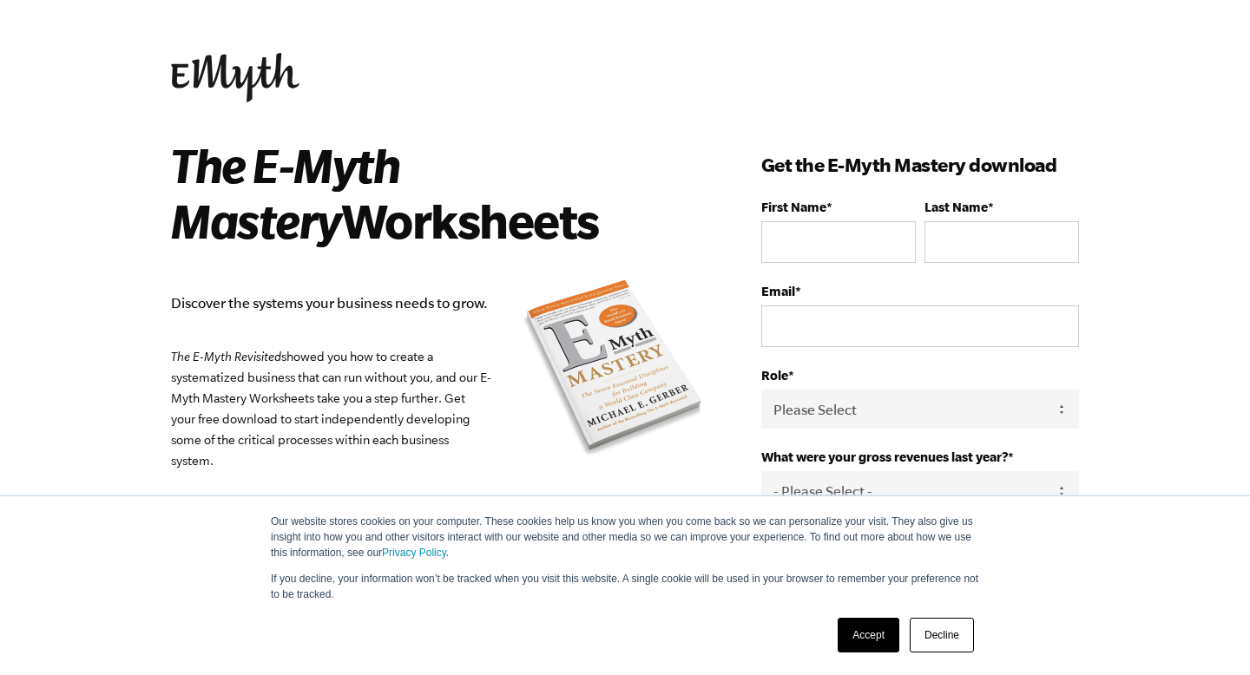
click at [858, 633] on link "Accept" at bounding box center [868, 635] width 62 height 35
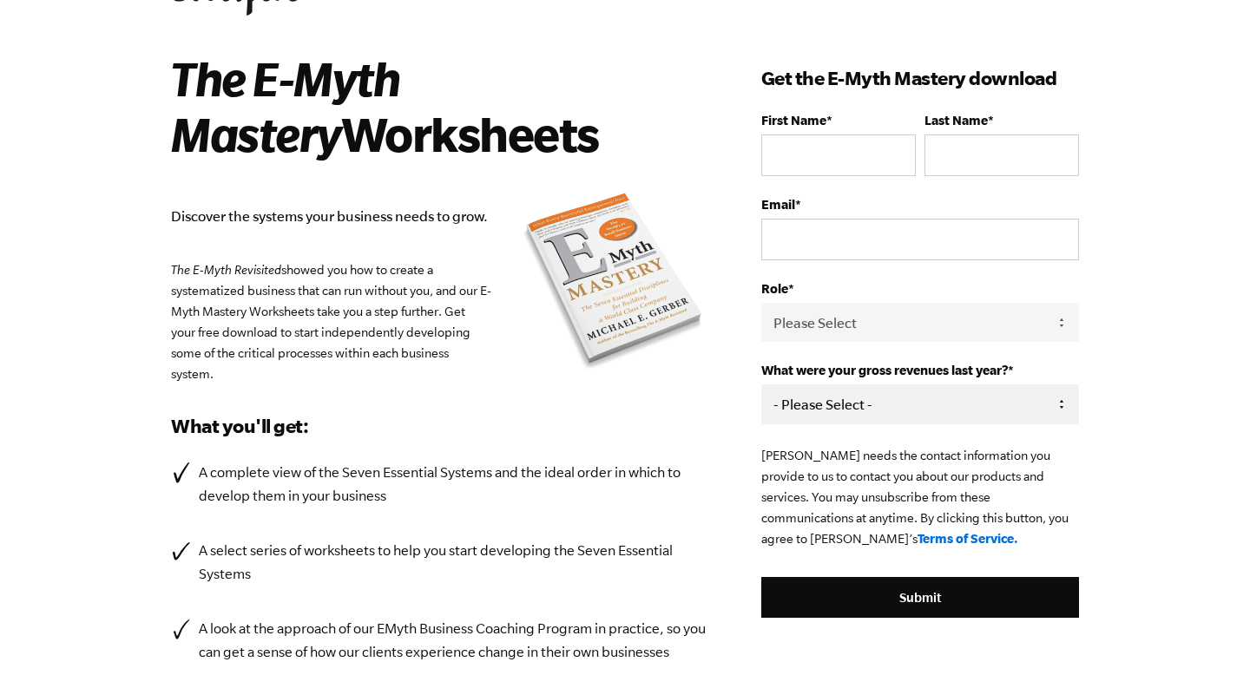
scroll to position [57, 0]
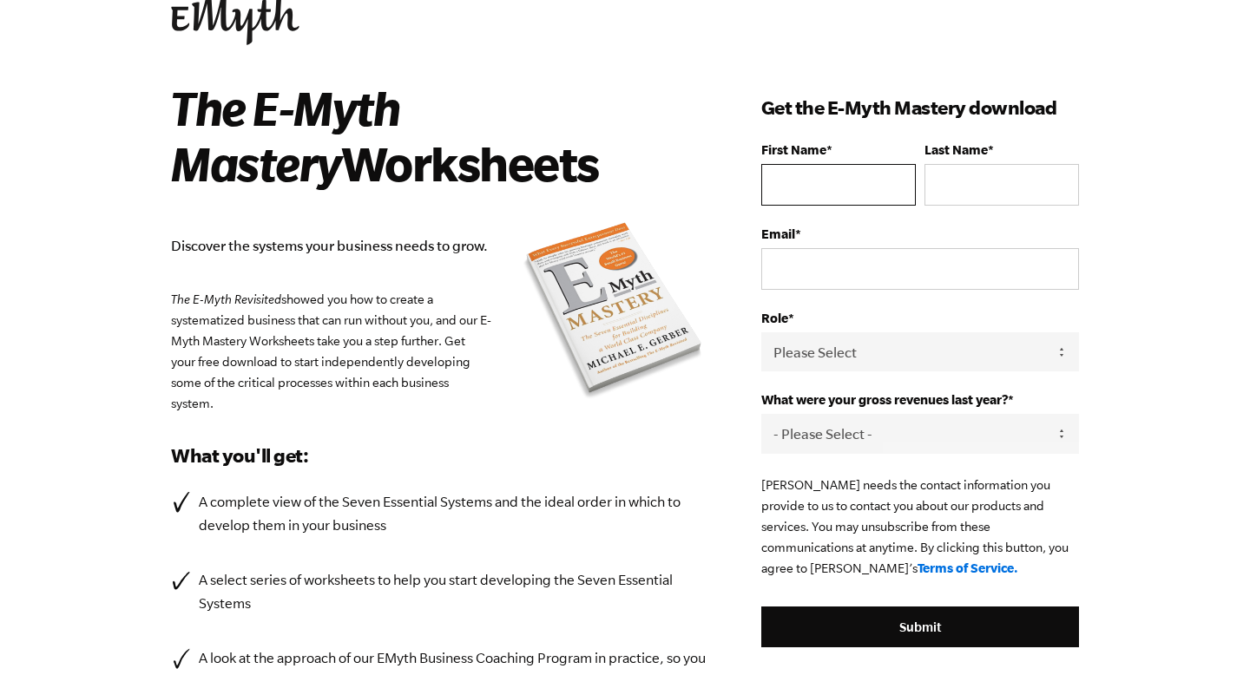
click at [823, 191] on input "First Name *" at bounding box center [838, 185] width 154 height 42
type input "[PERSON_NAME]"
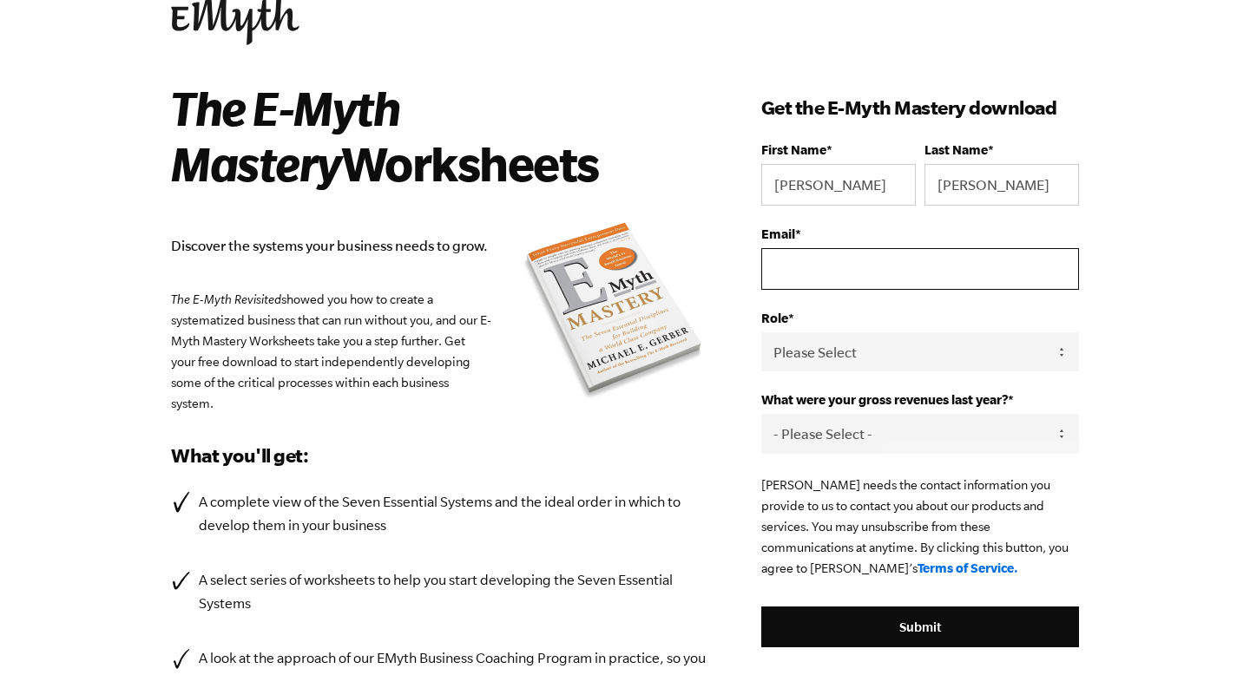
click at [867, 264] on input "Email *" at bounding box center [920, 269] width 318 height 42
type input "[EMAIL_ADDRESS][DOMAIN_NAME]"
click at [856, 351] on select "Please Select Owner Partner / Co-Owner Executive Employee / Other" at bounding box center [920, 351] width 318 height 39
select select "Executive"
click at [761, 332] on select "Please Select Owner Partner / Co-Owner Executive Employee / Other" at bounding box center [920, 351] width 318 height 39
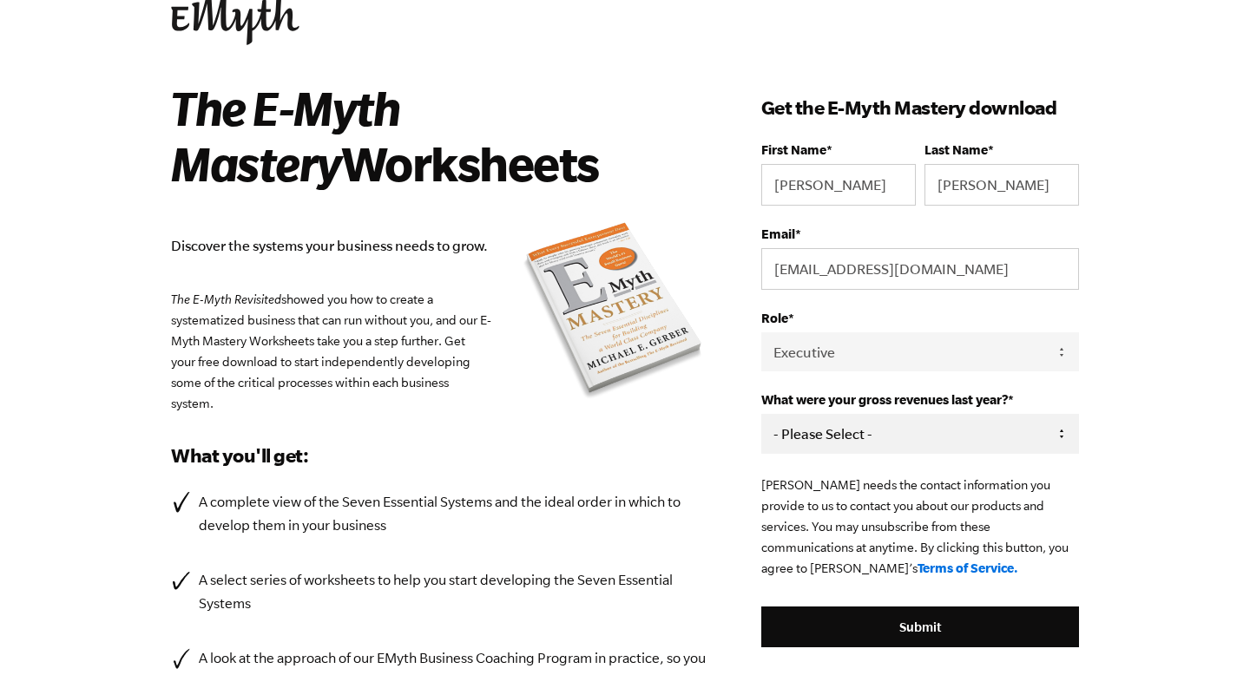
click at [843, 443] on select "- Please Select - 0-75K 76-150K 151-275K 276-500K 501-750K 751-1M 1-2.5M 2.5-5M…" at bounding box center [920, 433] width 318 height 39
select select "10M+"
click at [761, 415] on select "- Please Select - 0-75K 76-150K 151-275K 276-500K 501-750K 751-1M 1-2.5M 2.5-5M…" at bounding box center [920, 433] width 318 height 39
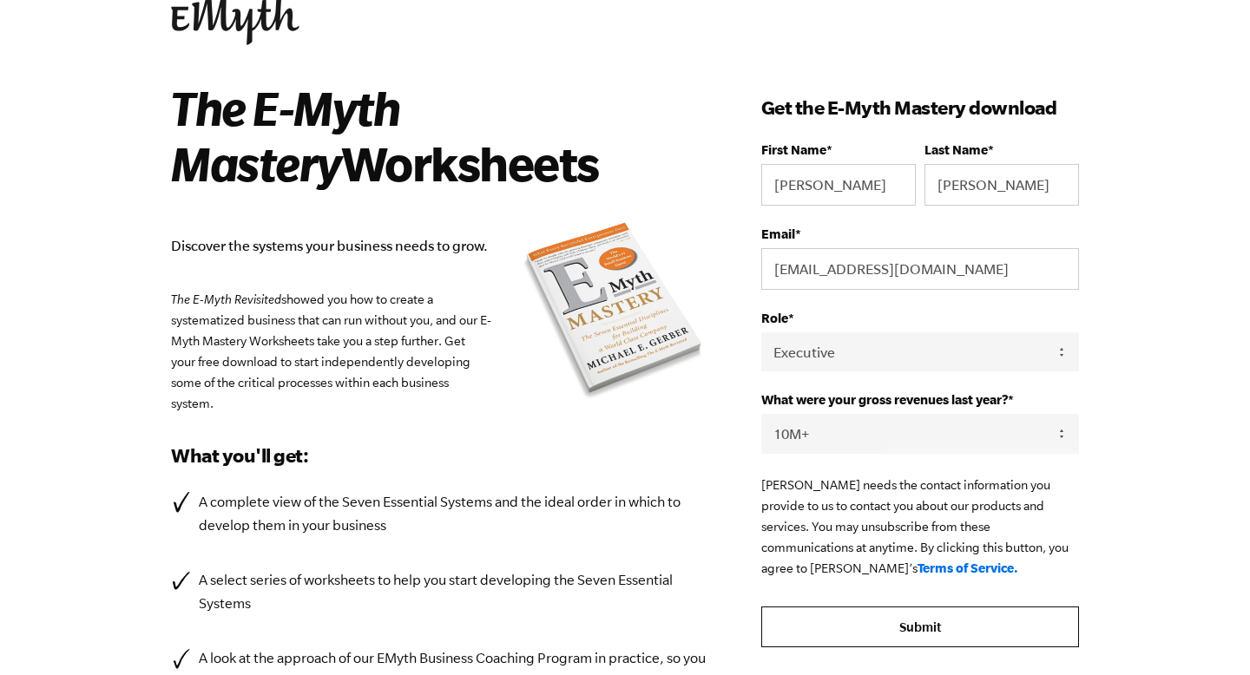
click at [908, 643] on input "Submit" at bounding box center [920, 628] width 318 height 42
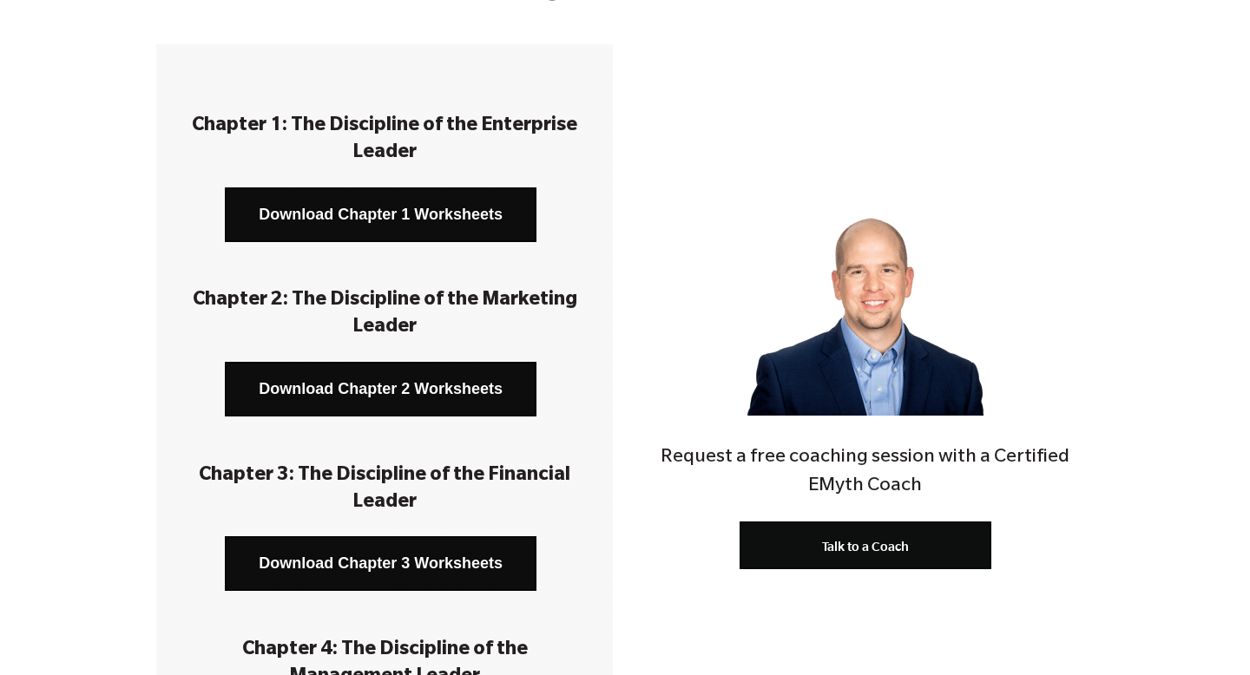
scroll to position [286, 0]
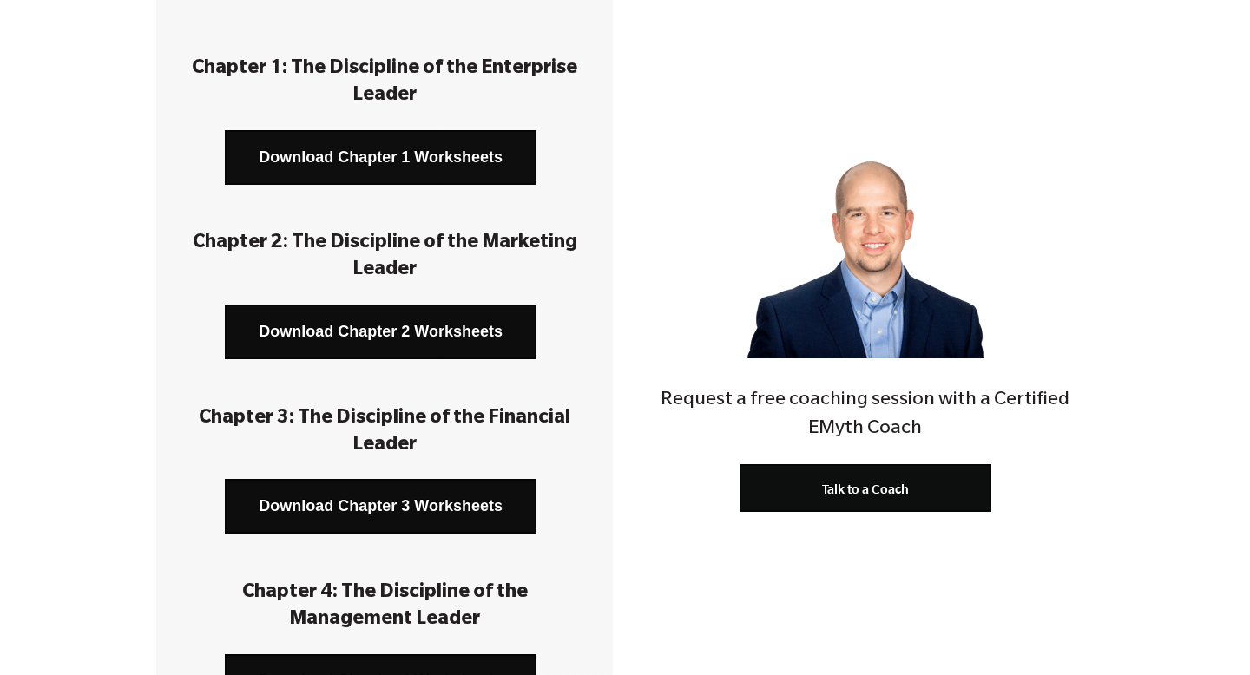
click at [484, 166] on link "Download Chapter 1 Worksheets" at bounding box center [381, 157] width 312 height 55
click at [426, 306] on link "Download Chapter 2 Worksheets" at bounding box center [381, 332] width 312 height 55
click at [412, 541] on h3 at bounding box center [384, 547] width 404 height 27
click at [425, 509] on link "Download Chapter 3 Worksheets" at bounding box center [381, 506] width 312 height 55
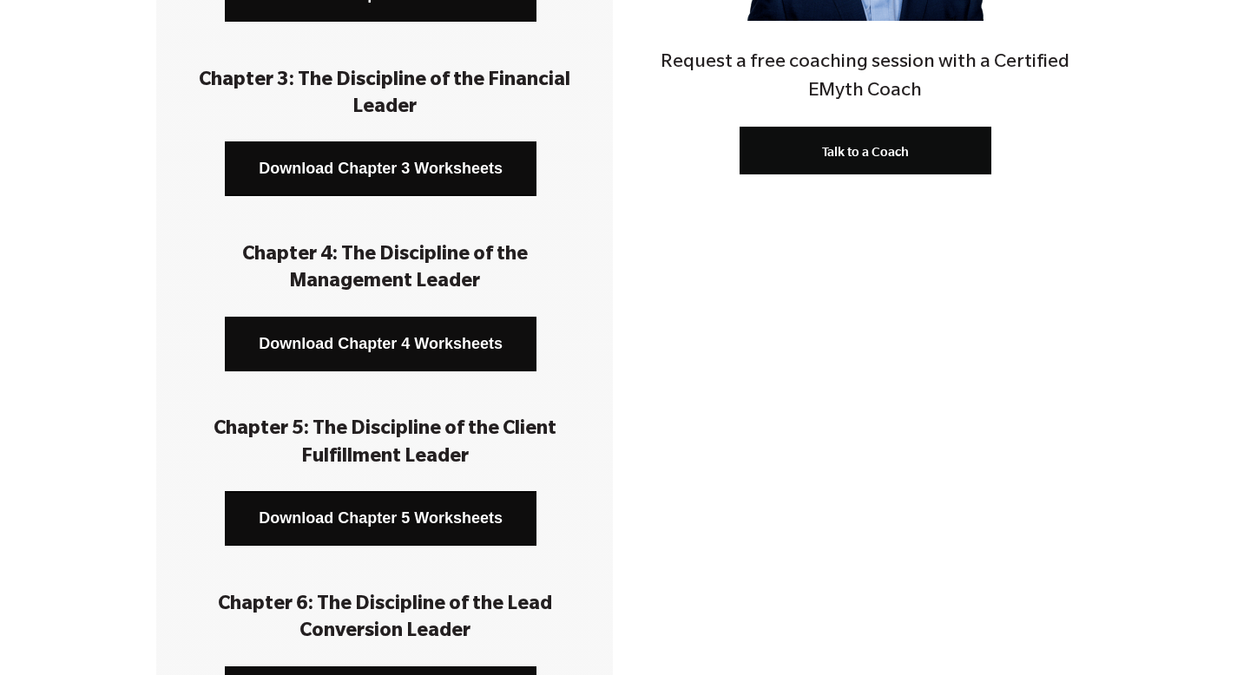
scroll to position [627, 0]
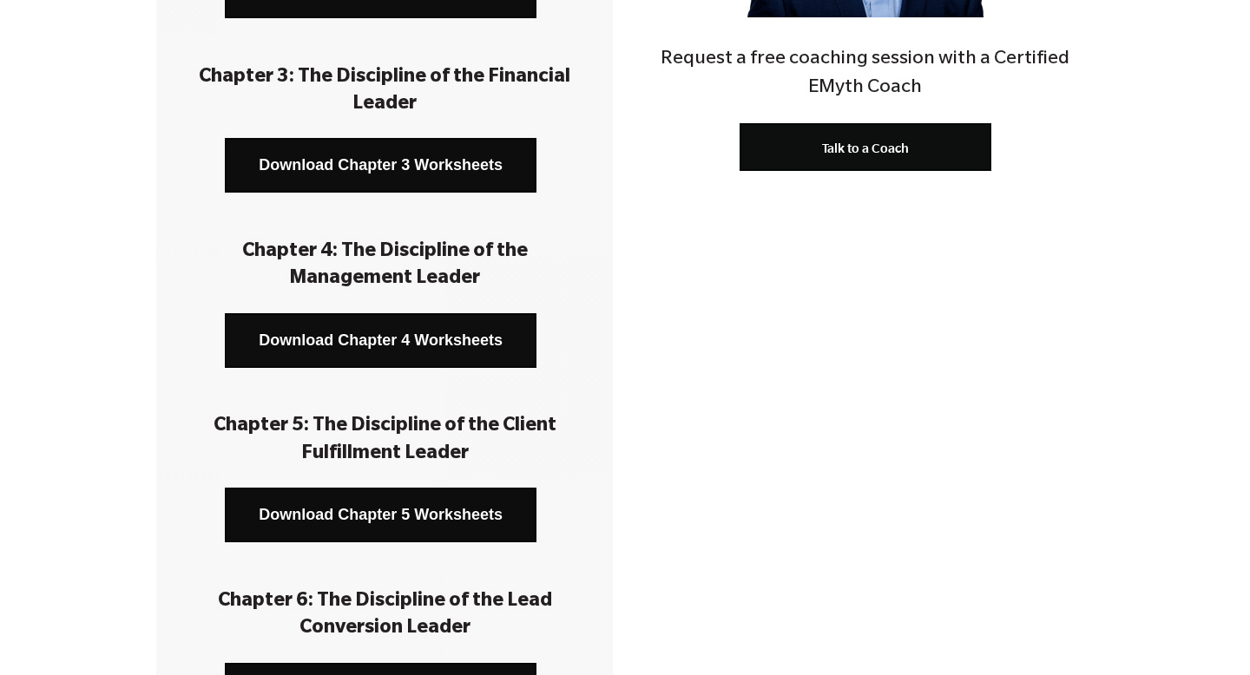
click at [406, 355] on link "Download Chapter 4 Worksheets" at bounding box center [381, 340] width 312 height 55
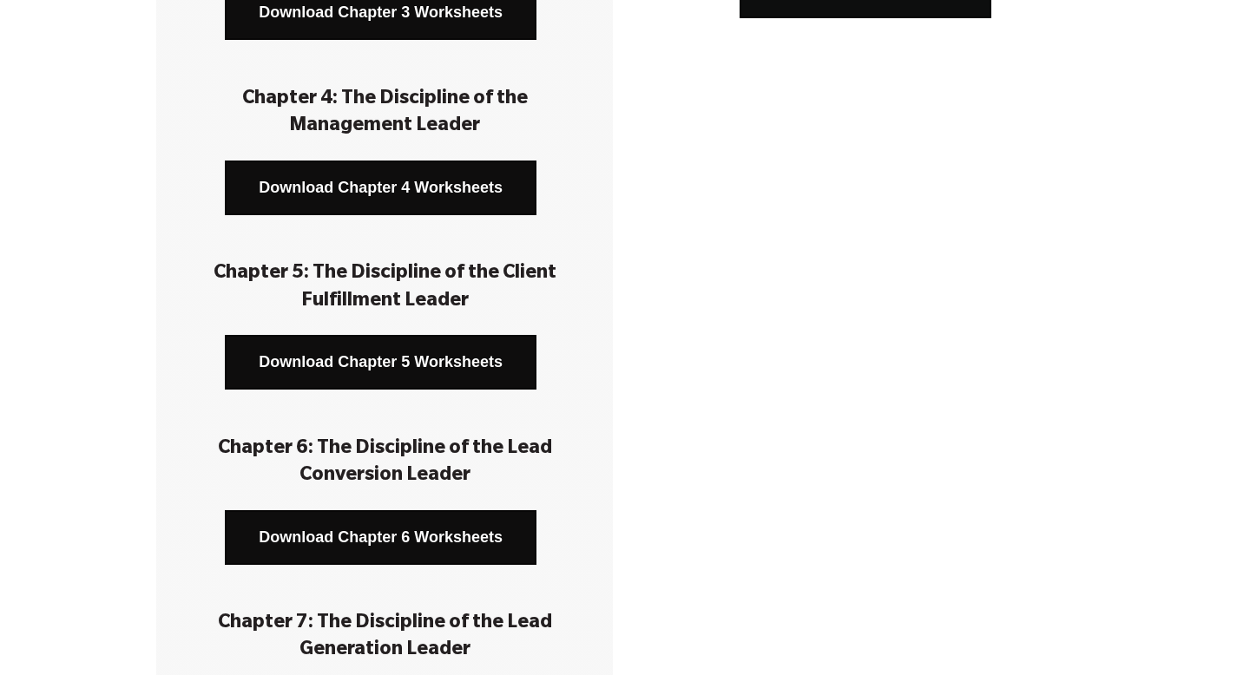
scroll to position [836, 0]
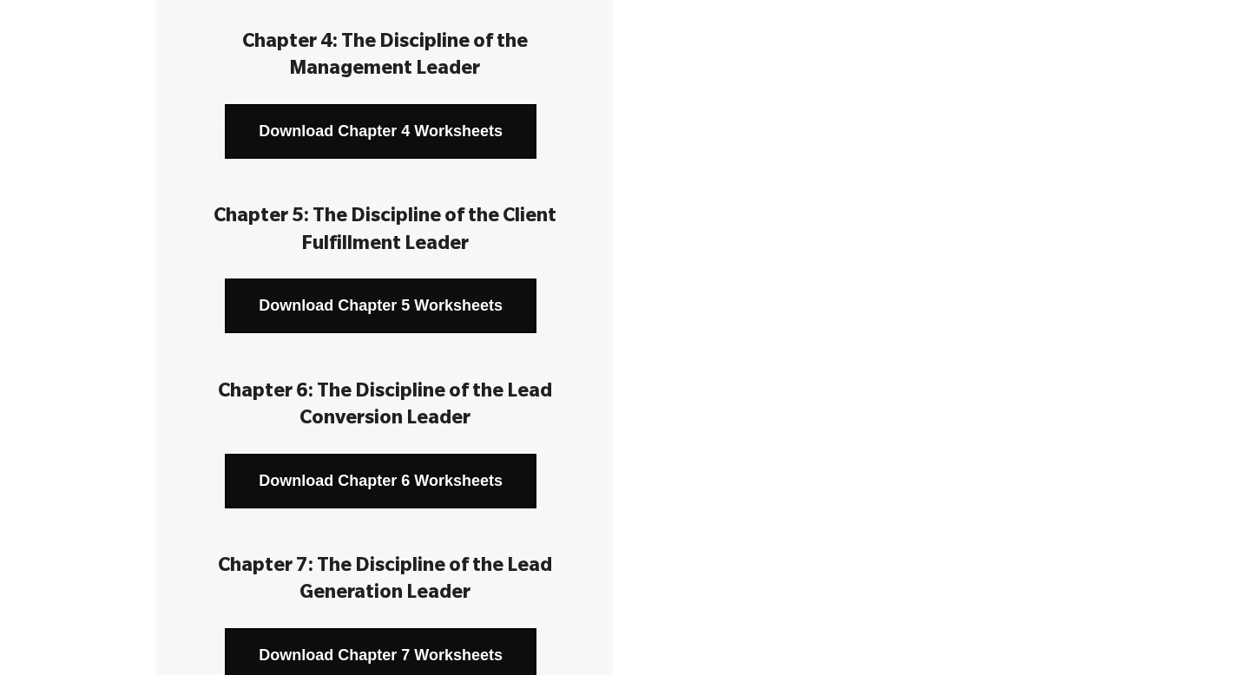
click at [401, 303] on link "Download Chapter 5 Worksheets" at bounding box center [381, 306] width 312 height 55
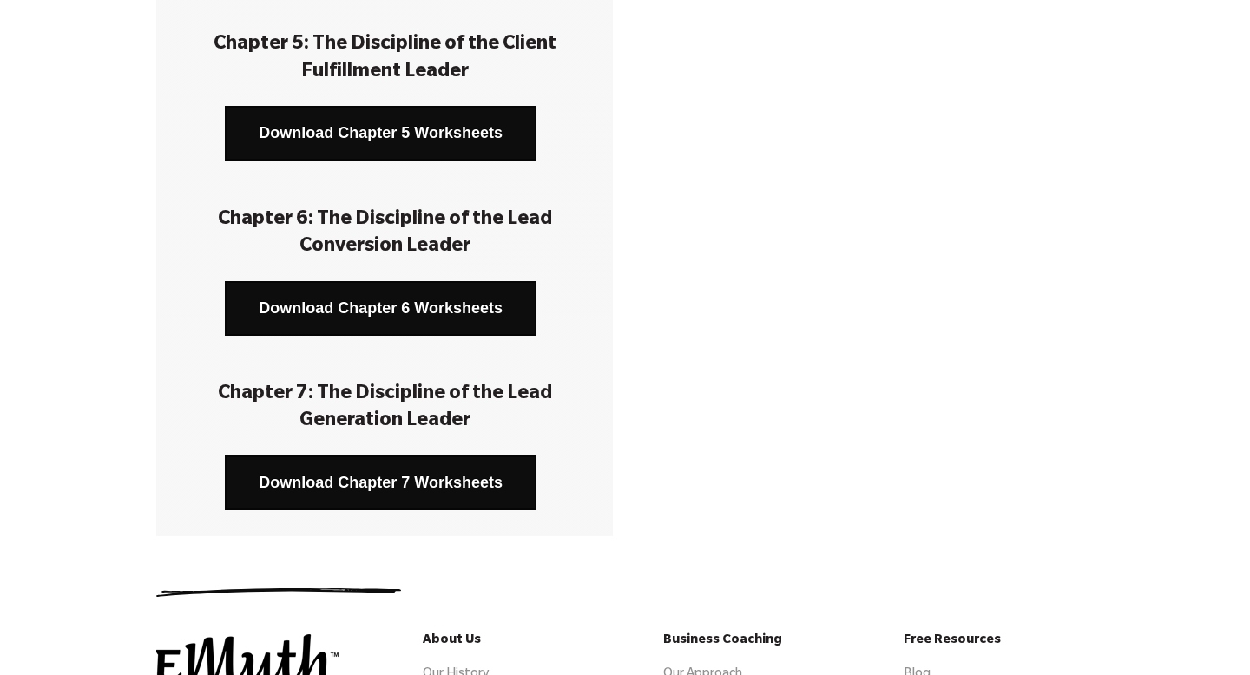
scroll to position [1114, 0]
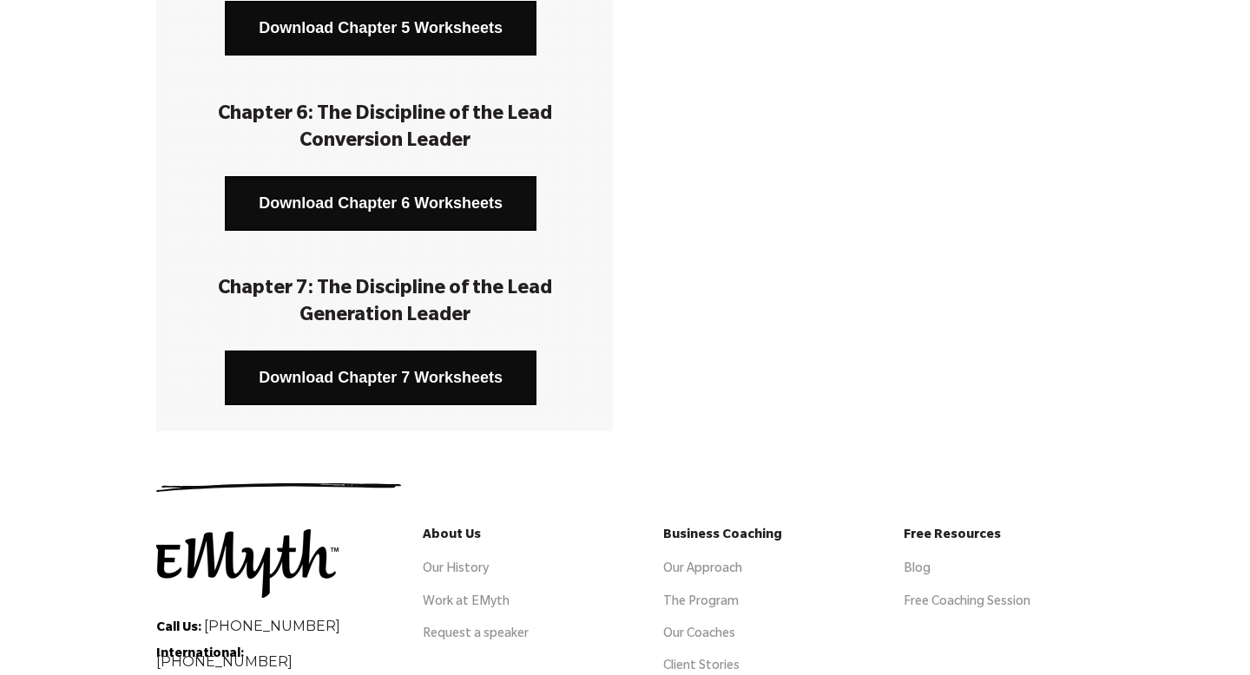
click at [403, 199] on link "Download Chapter 6 Worksheets" at bounding box center [381, 203] width 312 height 55
click at [402, 381] on link "Download Chapter 7 Worksheets" at bounding box center [381, 378] width 312 height 55
